Goal: Transaction & Acquisition: Purchase product/service

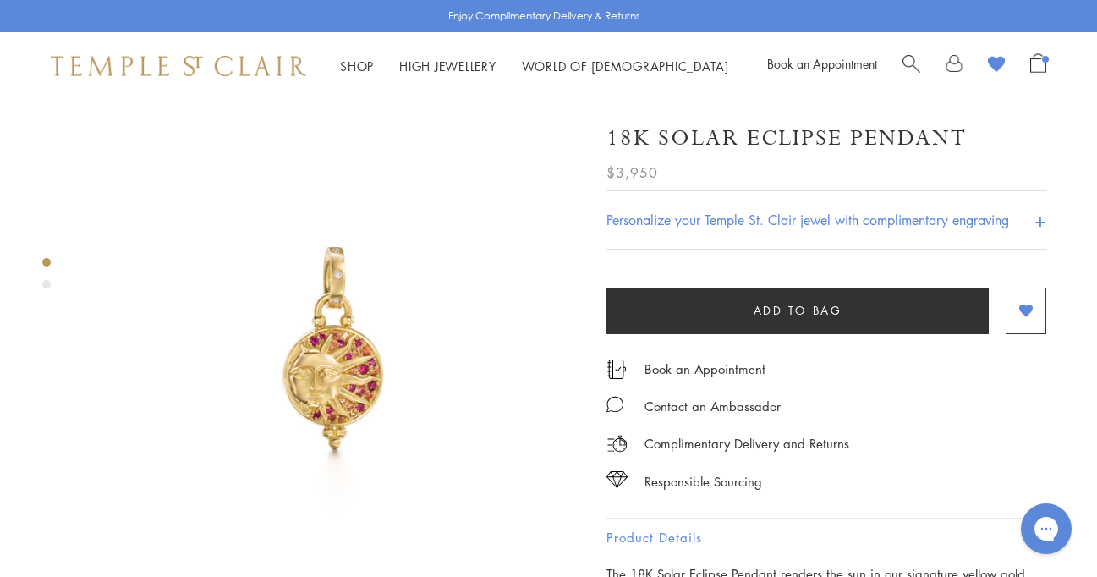
click at [470, 153] on img at bounding box center [333, 348] width 497 height 497
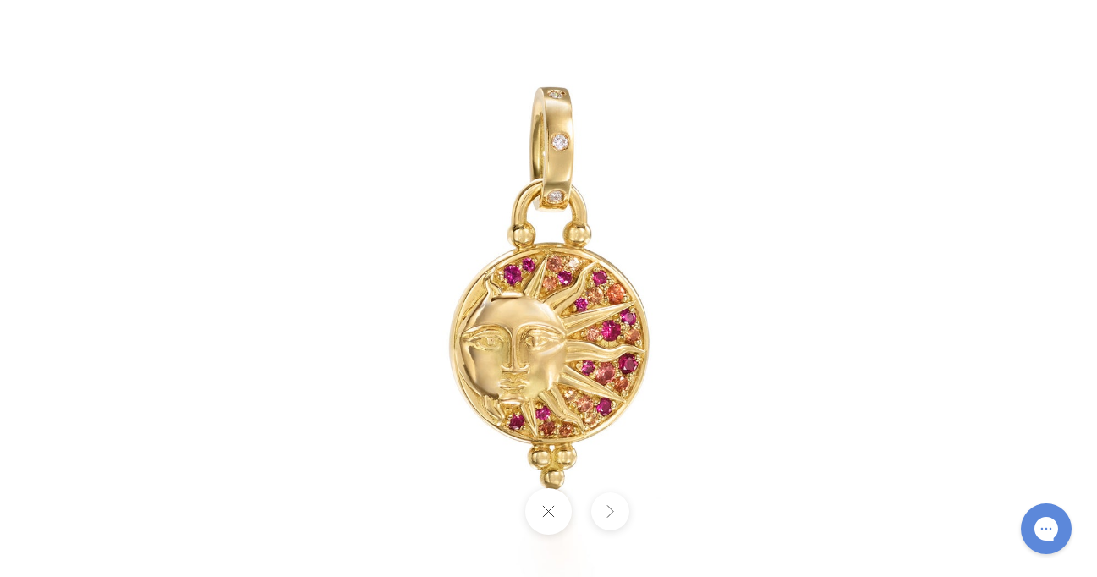
click at [469, 151] on img at bounding box center [549, 289] width 990 height 990
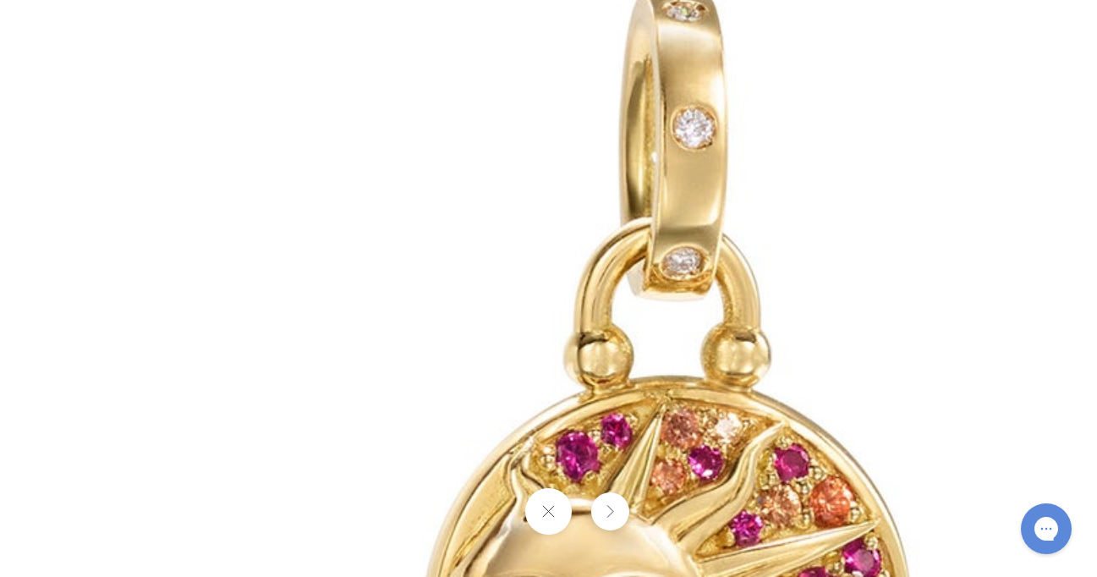
click at [469, 151] on img at bounding box center [666, 489] width 2437 height 2437
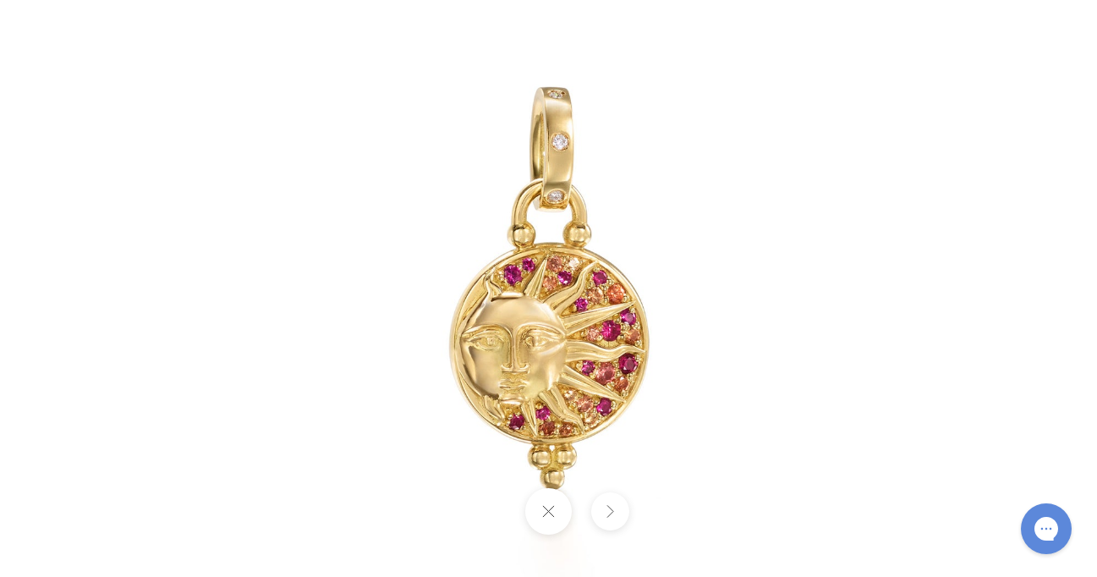
click at [548, 509] on button at bounding box center [548, 511] width 47 height 47
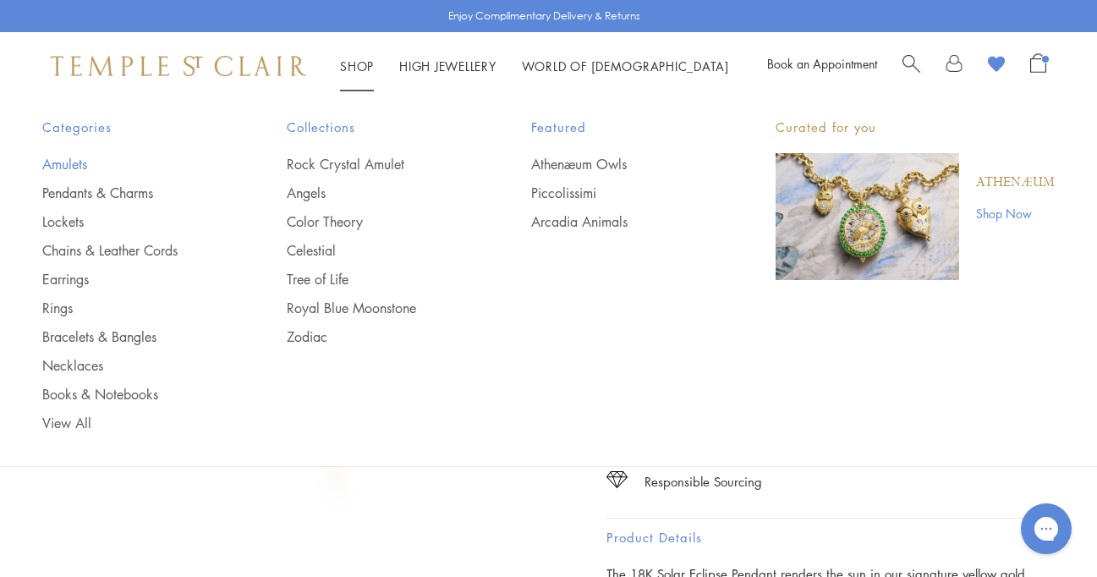
click at [77, 164] on link "Amulets" at bounding box center [130, 164] width 177 height 19
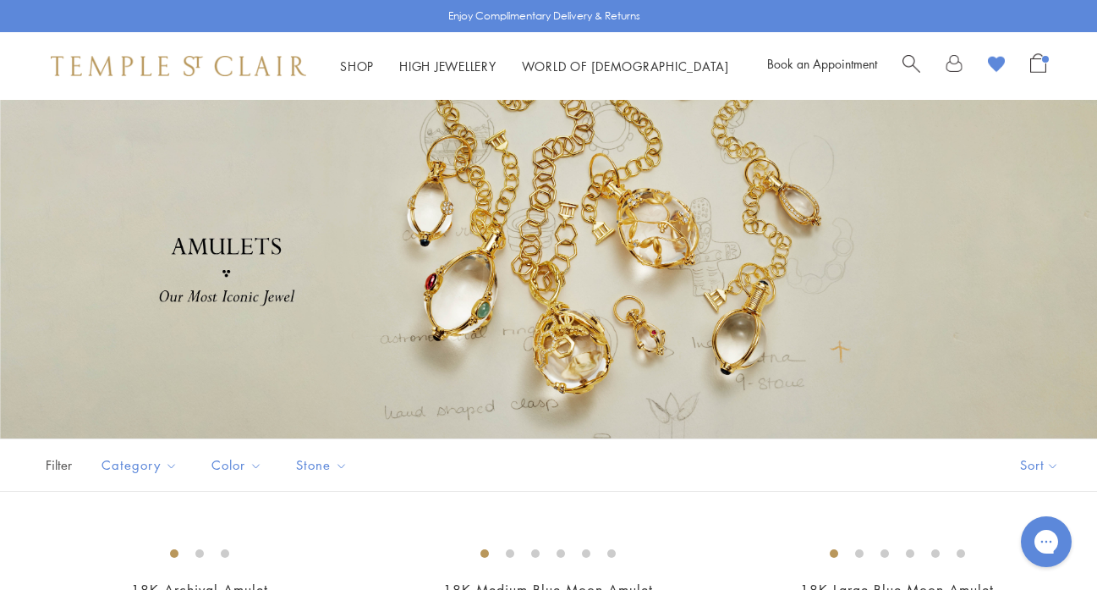
scroll to position [3, 0]
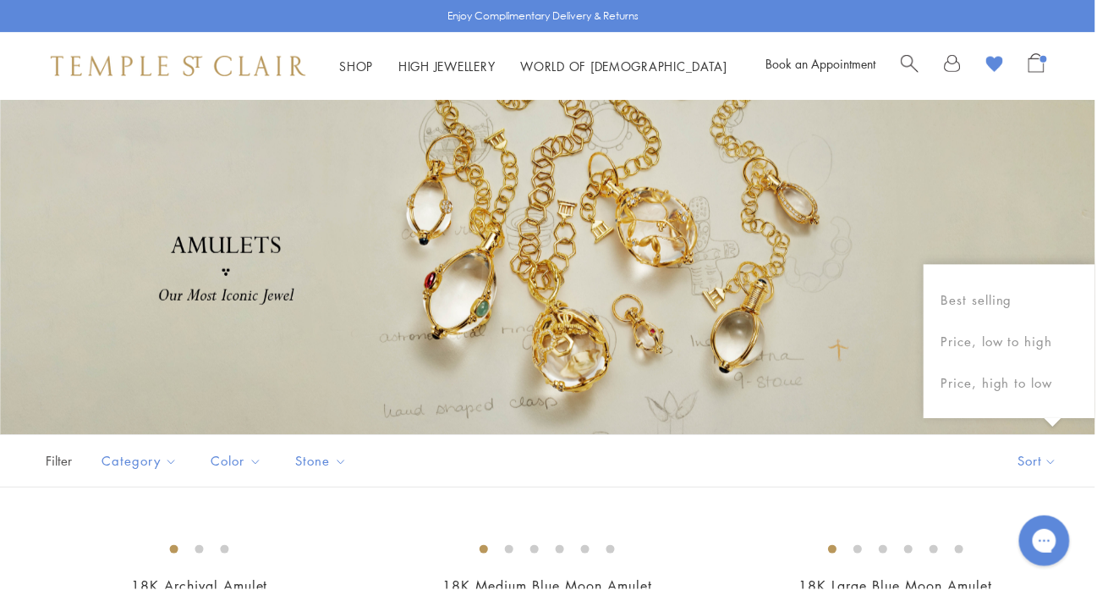
click at [1058, 466] on button "Sort" at bounding box center [1039, 462] width 115 height 52
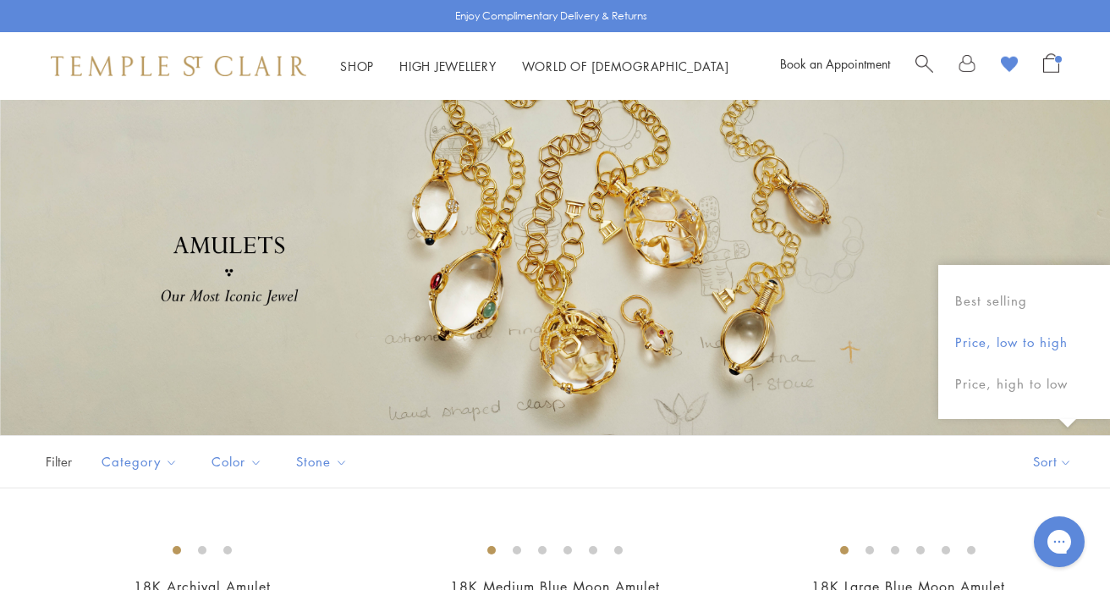
click at [1037, 345] on button "Price, low to high" at bounding box center [1024, 342] width 172 height 41
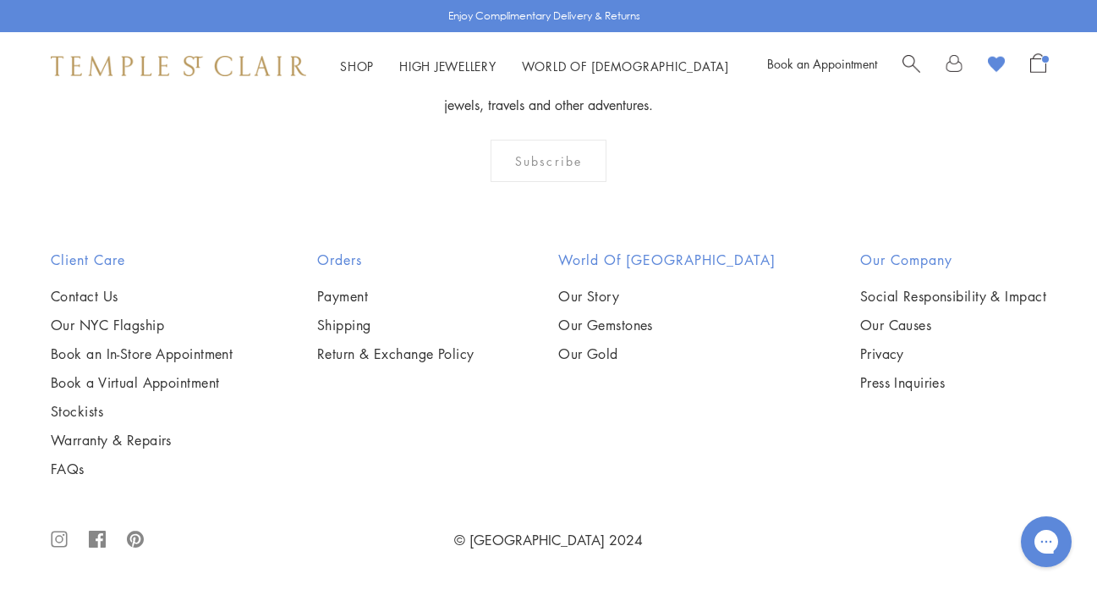
scroll to position [5548, 0]
click at [0, 0] on img at bounding box center [0, 0] width 0 height 0
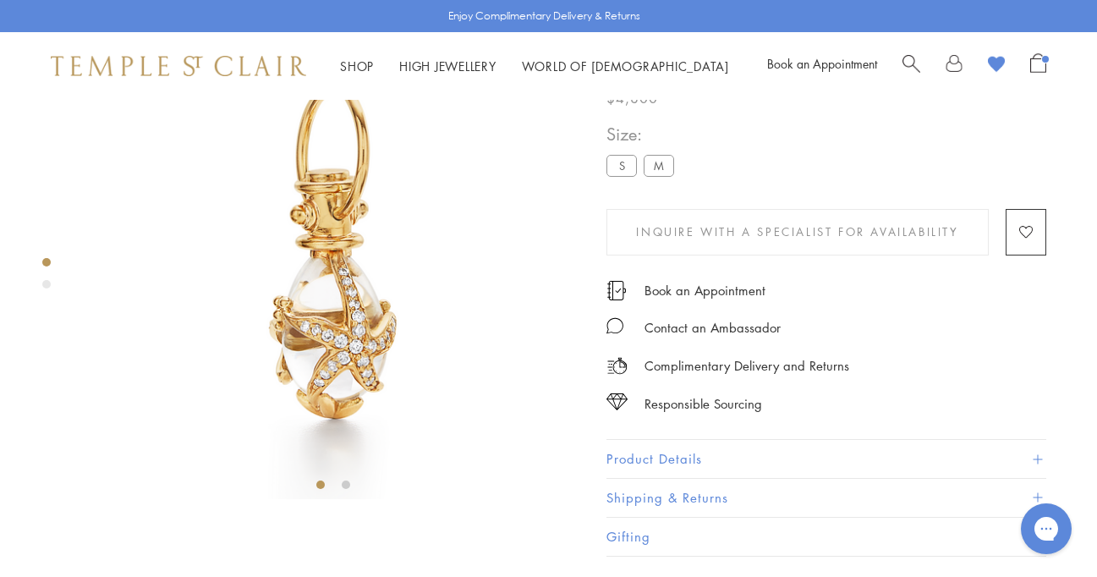
scroll to position [96, 0]
click at [356, 278] on img at bounding box center [333, 251] width 497 height 497
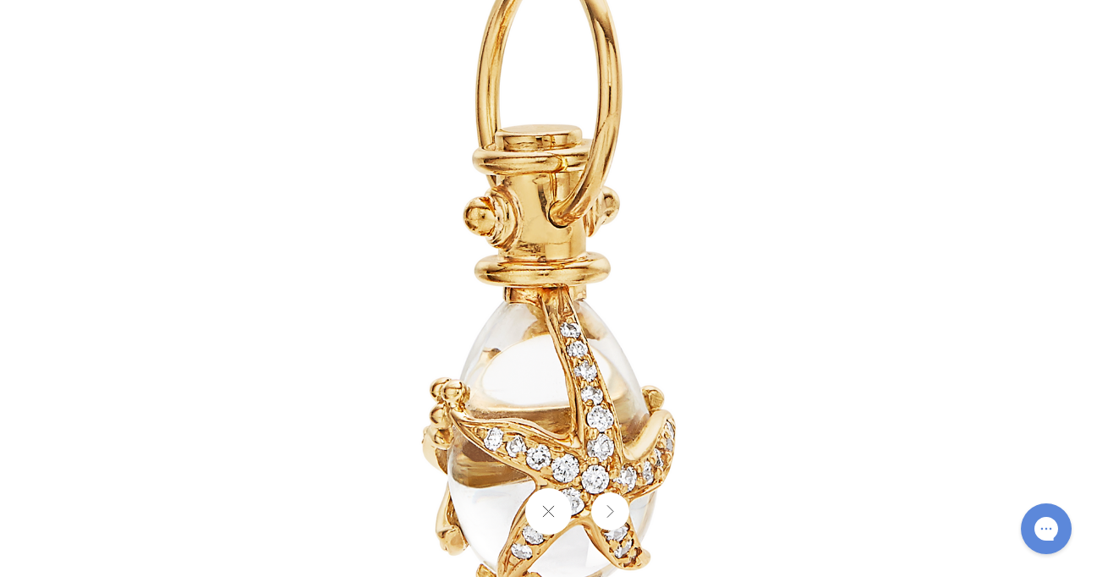
click at [486, 330] on img at bounding box center [549, 289] width 990 height 990
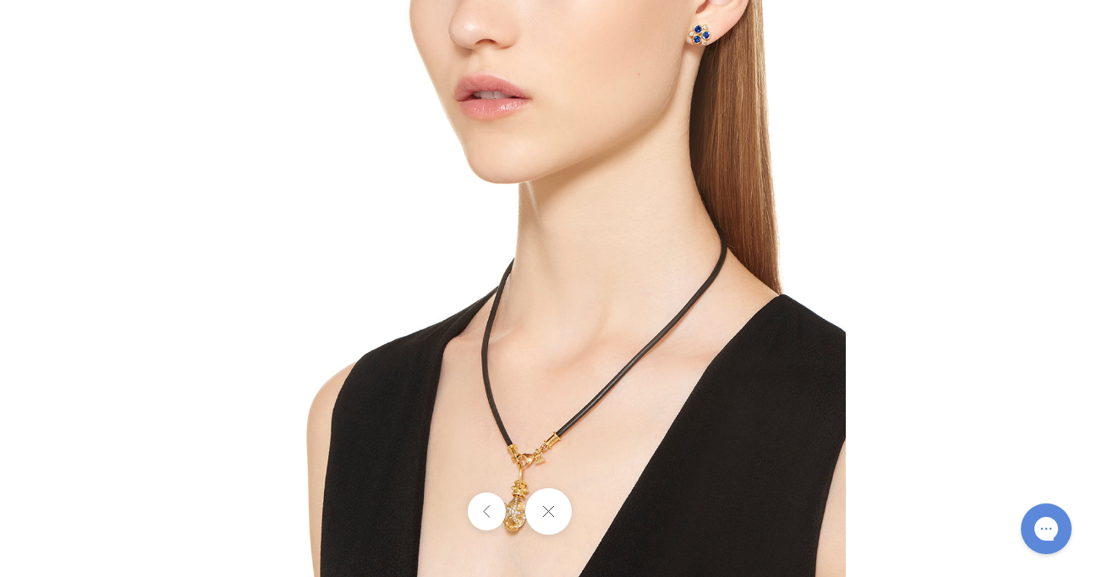
click at [556, 442] on img at bounding box center [549, 280] width 594 height 594
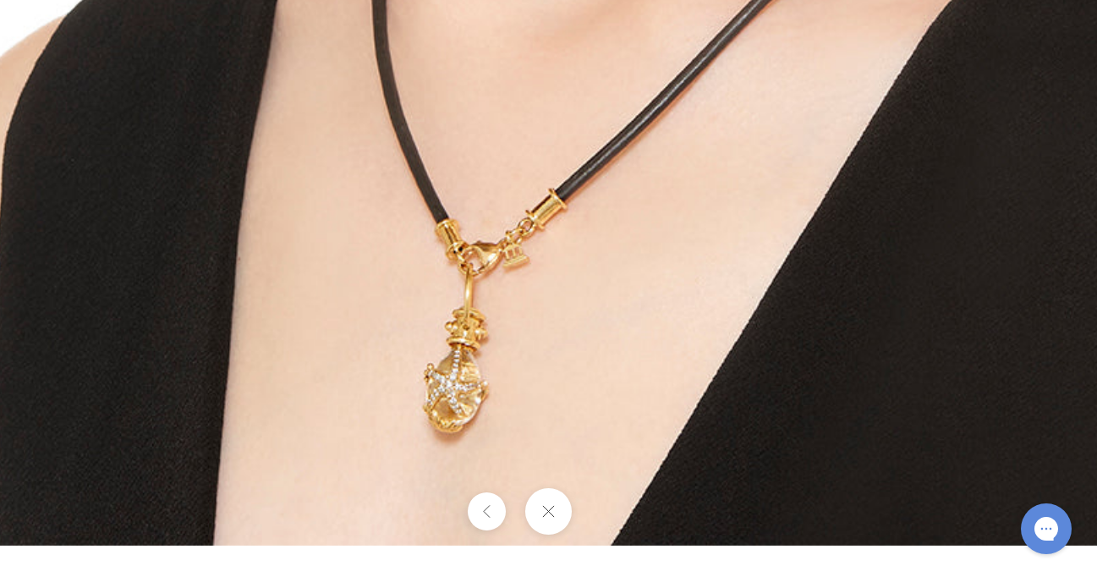
drag, startPoint x: 582, startPoint y: 458, endPoint x: 581, endPoint y: 151, distance: 307.1
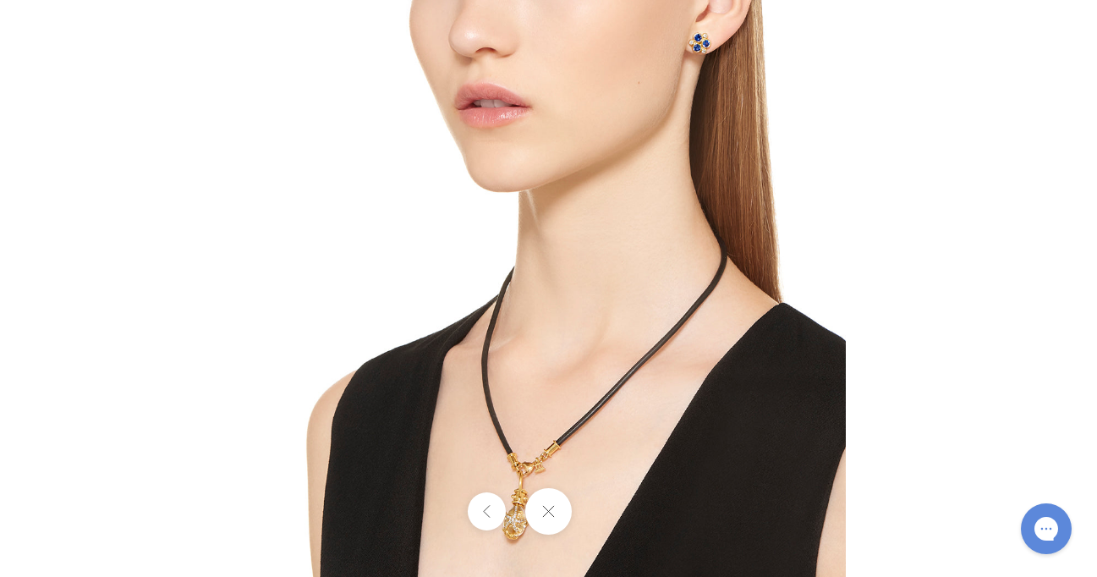
click at [492, 444] on img at bounding box center [549, 289] width 594 height 594
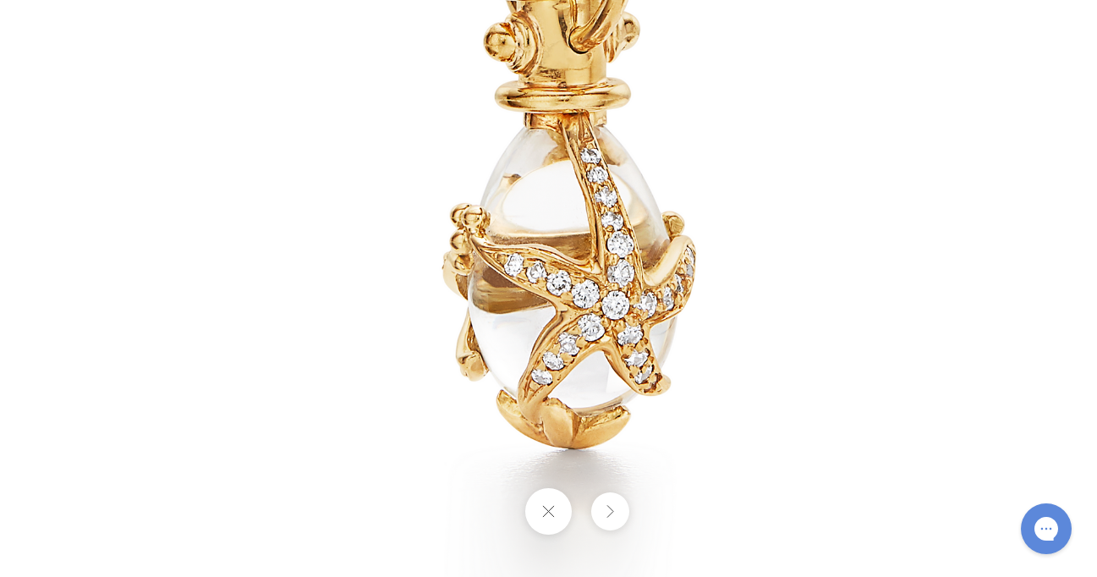
drag, startPoint x: 608, startPoint y: 354, endPoint x: 670, endPoint y: 358, distance: 61.9
click at [670, 358] on img at bounding box center [569, 114] width 990 height 990
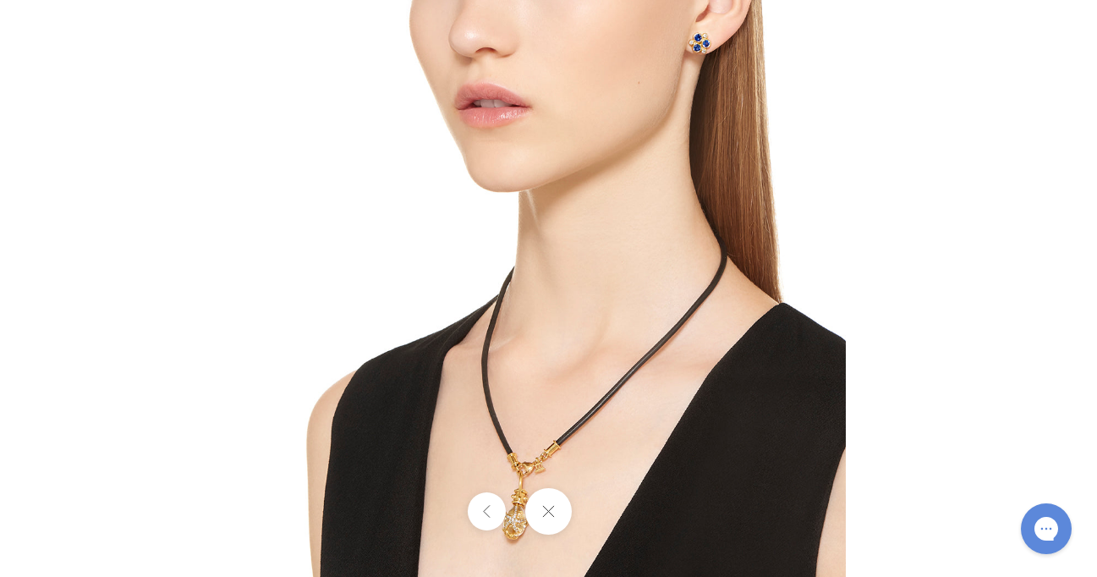
click at [552, 520] on button at bounding box center [548, 511] width 47 height 47
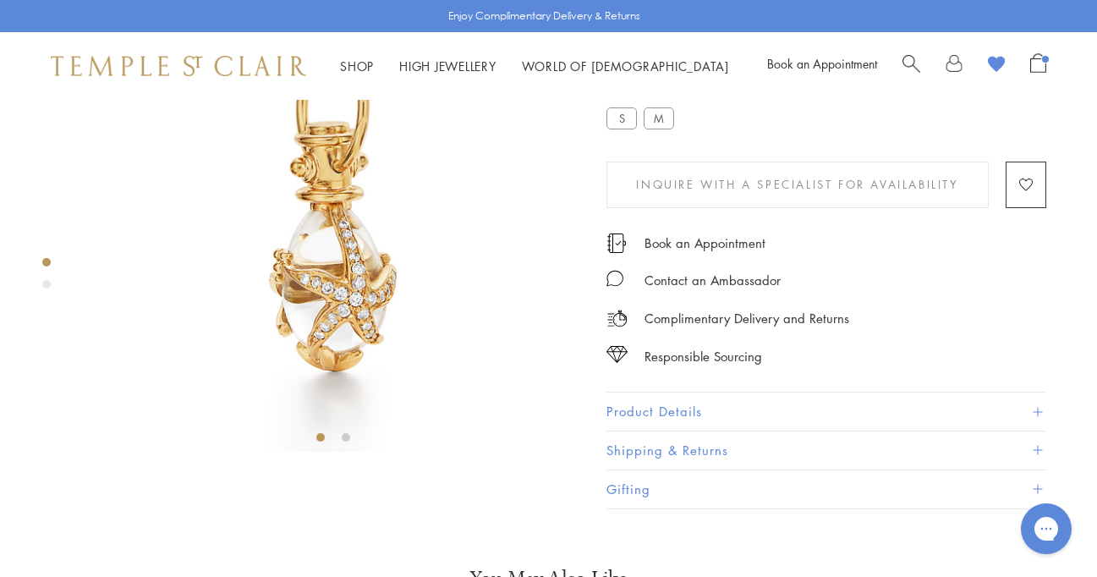
scroll to position [146, 0]
click at [874, 430] on button "Product Details" at bounding box center [827, 411] width 440 height 38
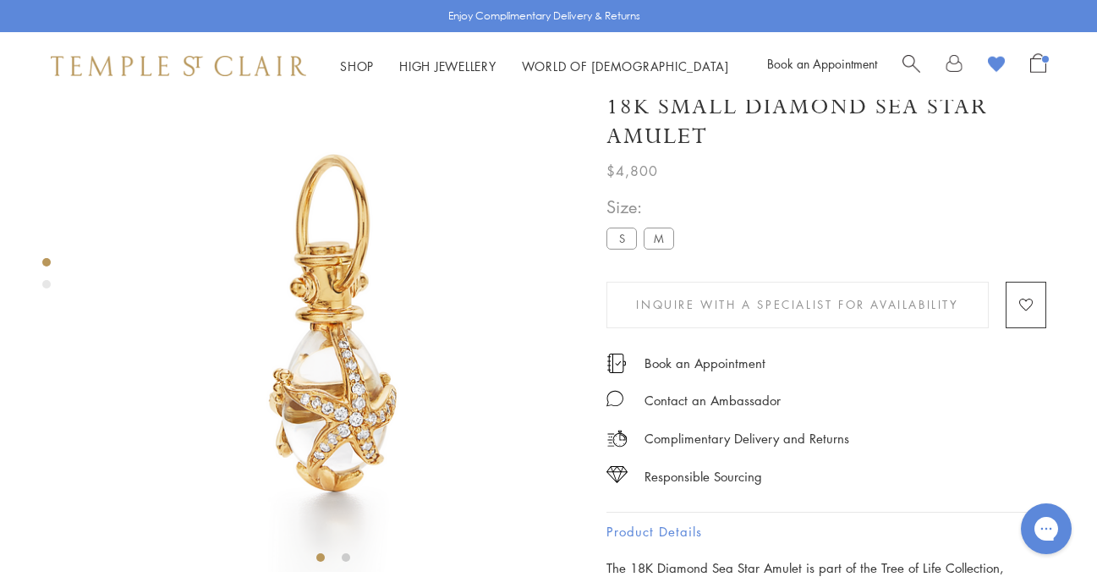
scroll to position [0, 0]
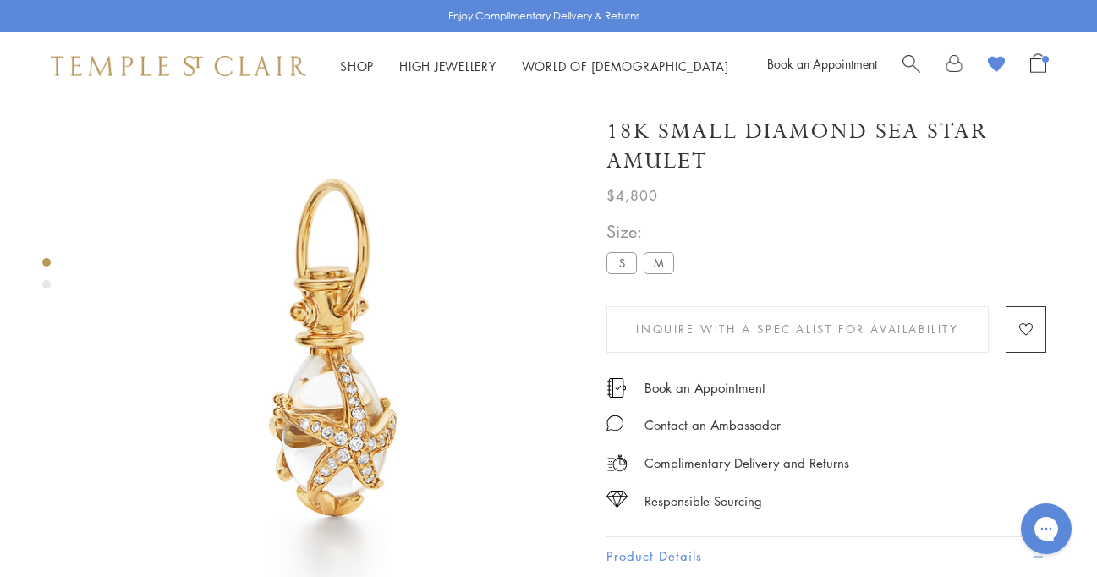
click at [629, 267] on label "S" at bounding box center [622, 262] width 30 height 21
click at [1030, 332] on image "button" at bounding box center [1027, 329] width 14 height 13
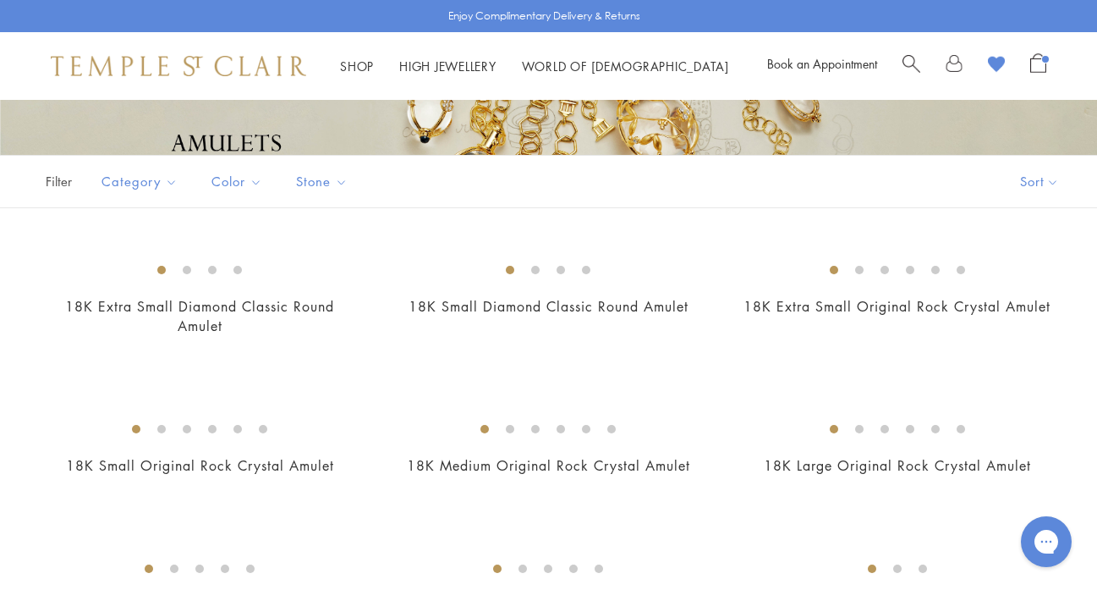
scroll to position [282, 0]
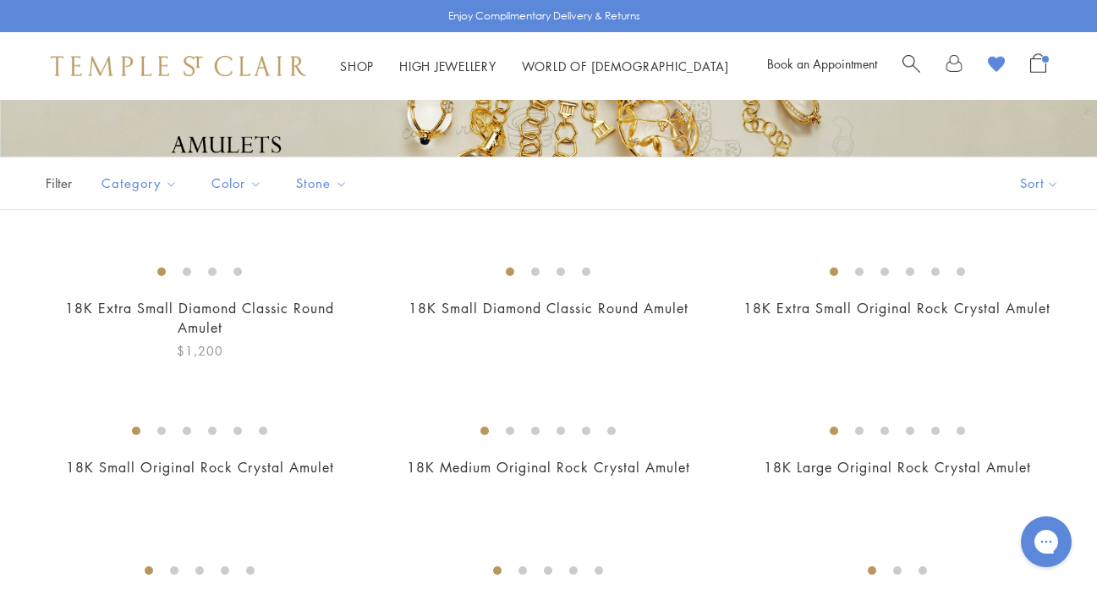
click at [0, 0] on img at bounding box center [0, 0] width 0 height 0
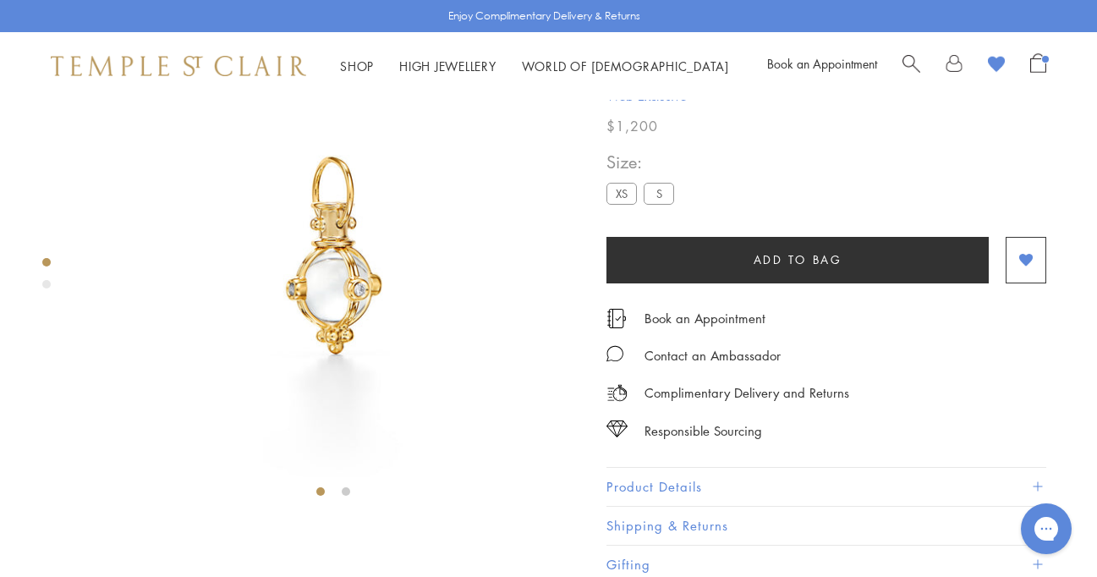
scroll to position [90, 0]
click at [47, 283] on div "Product gallery navigation" at bounding box center [46, 284] width 8 height 8
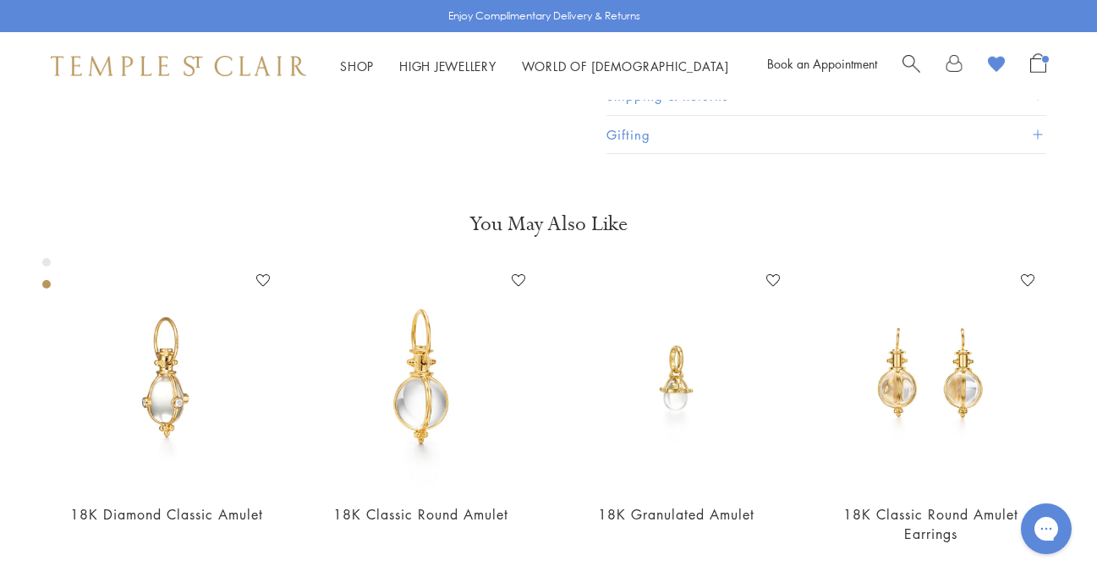
scroll to position [529, 0]
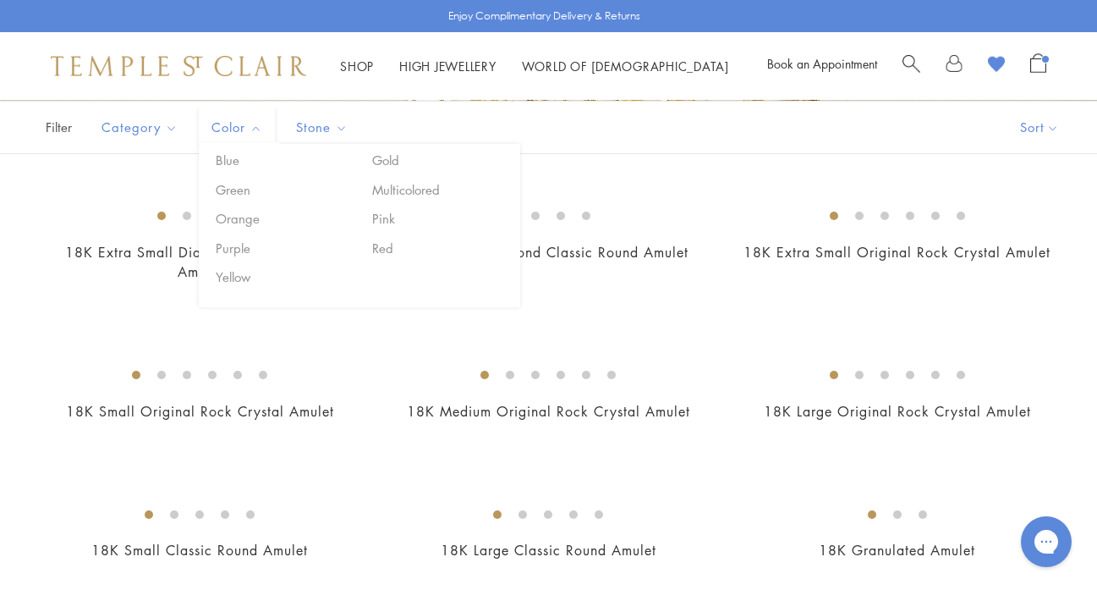
scroll to position [339, 0]
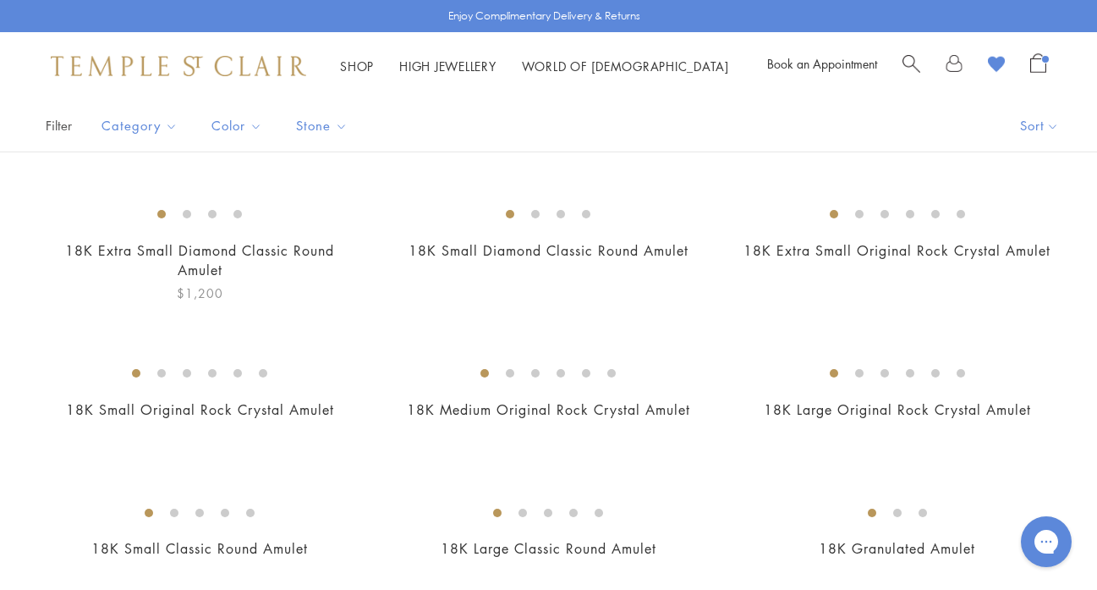
click at [0, 0] on img at bounding box center [0, 0] width 0 height 0
